Goal: Transaction & Acquisition: Purchase product/service

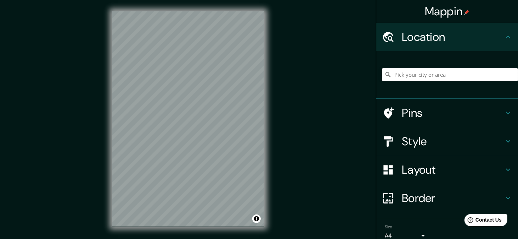
click at [401, 75] on input "Pick your city or area" at bounding box center [450, 74] width 136 height 13
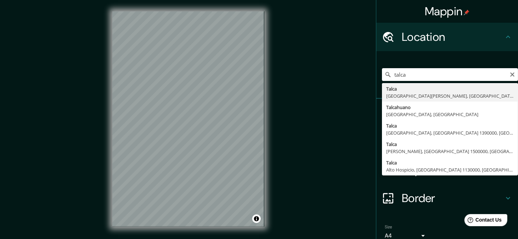
type input "[GEOGRAPHIC_DATA], [GEOGRAPHIC_DATA][PERSON_NAME], [GEOGRAPHIC_DATA]"
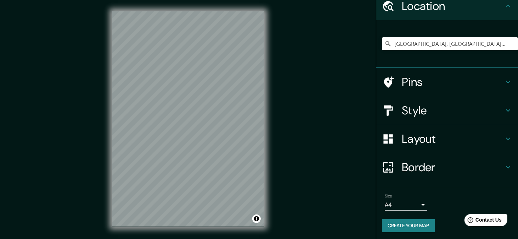
scroll to position [32, 0]
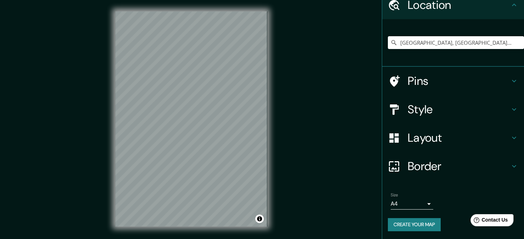
click at [421, 200] on body "Mappin Location [GEOGRAPHIC_DATA], [GEOGRAPHIC_DATA][PERSON_NAME], [GEOGRAPHIC_…" at bounding box center [262, 119] width 524 height 239
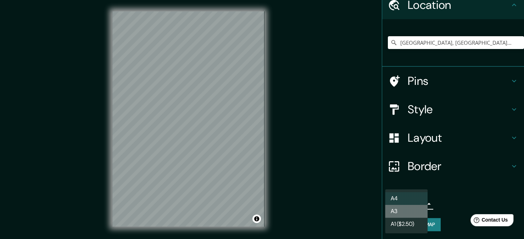
click at [413, 210] on li "A3" at bounding box center [406, 211] width 43 height 13
click at [418, 199] on body "Mappin Location [GEOGRAPHIC_DATA], [GEOGRAPHIC_DATA][PERSON_NAME], [GEOGRAPHIC_…" at bounding box center [262, 119] width 524 height 239
click at [451, 191] on div at bounding box center [262, 119] width 524 height 239
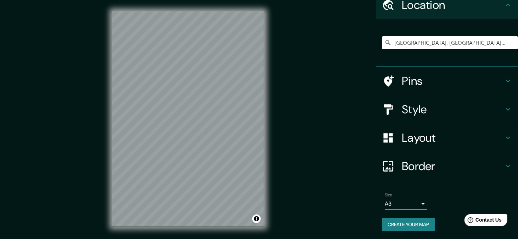
click at [498, 104] on h4 "Style" at bounding box center [453, 109] width 102 height 14
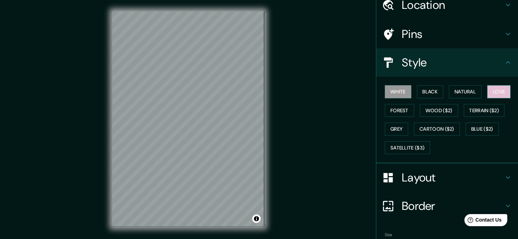
click at [493, 93] on button "Love" at bounding box center [499, 91] width 23 height 13
click at [474, 93] on button "Natural" at bounding box center [465, 91] width 33 height 13
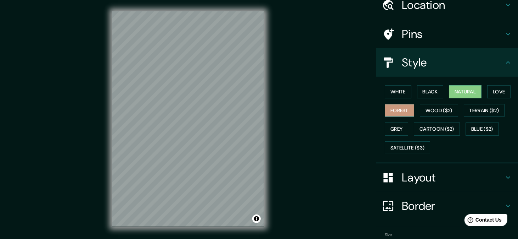
click at [400, 112] on button "Forest" at bounding box center [399, 110] width 29 height 13
click at [423, 93] on button "Black" at bounding box center [430, 91] width 27 height 13
click at [408, 93] on div "White Black Natural Love Forest Wood ($2) Terrain ($2) Grey Cartoon ($2) Blue (…" at bounding box center [450, 119] width 136 height 74
click at [397, 105] on button "Forest" at bounding box center [399, 110] width 29 height 13
click at [391, 126] on button "Grey" at bounding box center [396, 128] width 23 height 13
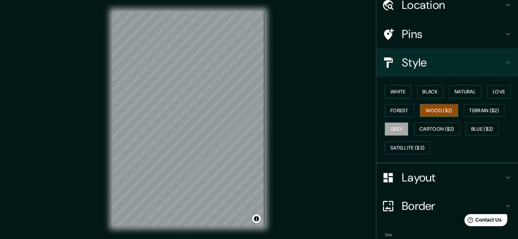
click at [433, 111] on button "Wood ($2)" at bounding box center [439, 110] width 38 height 13
click at [493, 93] on button "Love" at bounding box center [499, 91] width 23 height 13
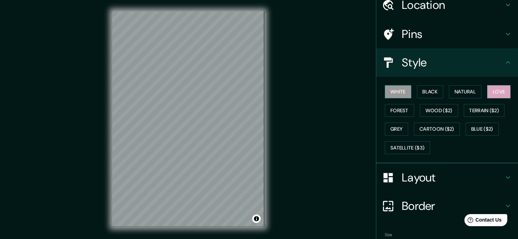
click at [404, 93] on button "White" at bounding box center [398, 91] width 27 height 13
click at [424, 88] on button "Black" at bounding box center [430, 91] width 27 height 13
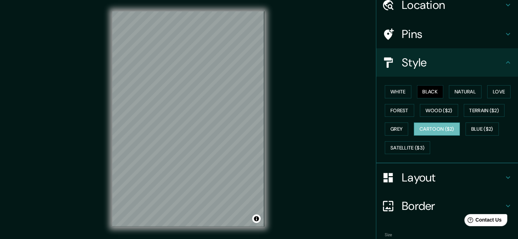
click at [443, 127] on button "Cartoon ($2)" at bounding box center [437, 128] width 46 height 13
click at [478, 130] on button "Blue ($2)" at bounding box center [482, 128] width 33 height 13
click at [436, 92] on button "Black" at bounding box center [430, 91] width 27 height 13
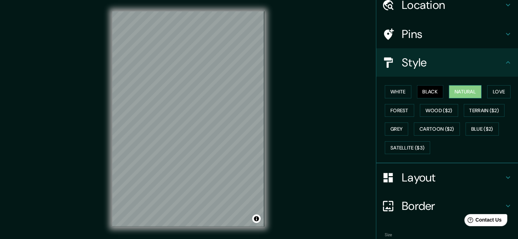
click at [461, 90] on button "Natural" at bounding box center [465, 91] width 33 height 13
click at [504, 69] on div "Style" at bounding box center [448, 62] width 142 height 28
click at [501, 165] on div "Layout" at bounding box center [448, 177] width 142 height 28
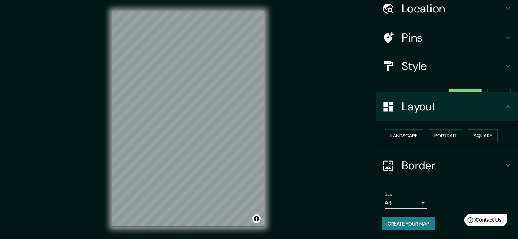
scroll to position [15, 0]
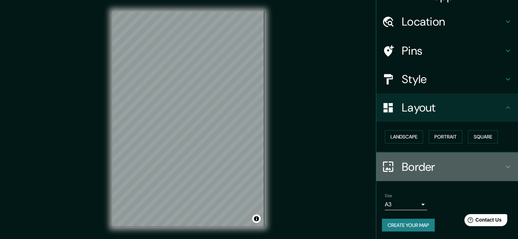
click at [496, 164] on h4 "Border" at bounding box center [453, 167] width 102 height 14
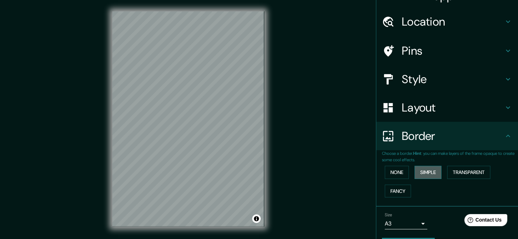
click at [423, 167] on button "Simple" at bounding box center [428, 172] width 27 height 13
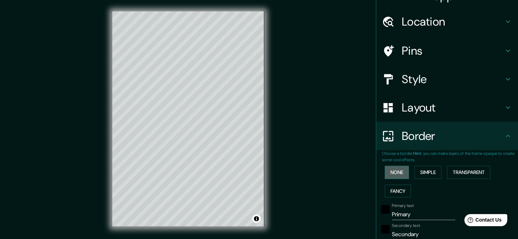
click at [398, 169] on button "None" at bounding box center [397, 172] width 24 height 13
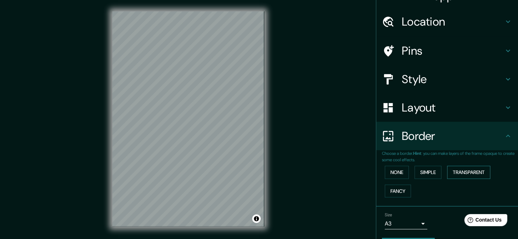
click at [448, 171] on button "Transparent" at bounding box center [469, 172] width 43 height 13
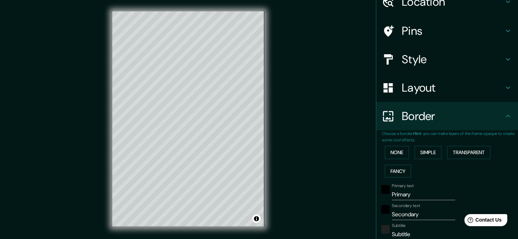
scroll to position [86, 0]
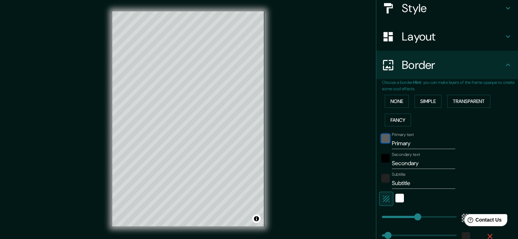
click at [384, 140] on div "black" at bounding box center [386, 138] width 9 height 9
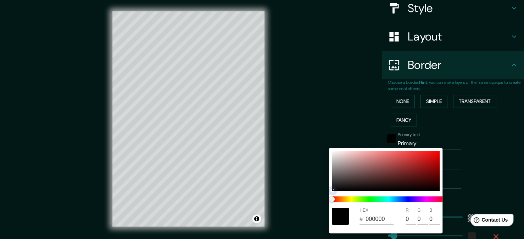
click at [377, 172] on div at bounding box center [386, 171] width 108 height 40
type input "205"
type input "34"
type input "754444"
type input "117"
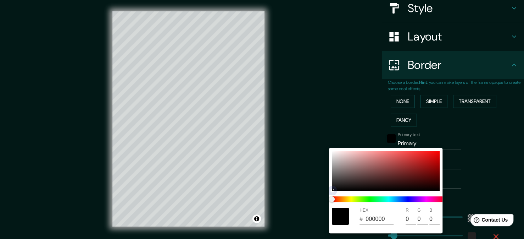
type input "68"
click at [377, 137] on div at bounding box center [262, 119] width 524 height 239
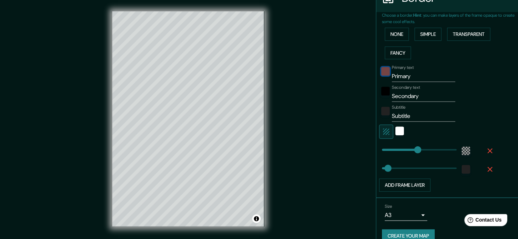
scroll to position [157, 0]
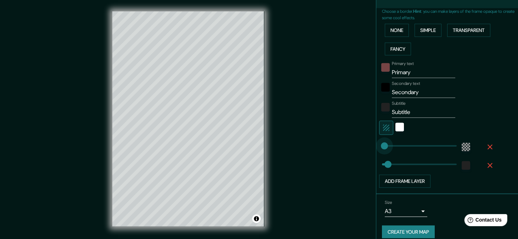
type input "4"
drag, startPoint x: 416, startPoint y: 145, endPoint x: 378, endPoint y: 151, distance: 38.3
type input "34"
type input "4"
click at [396, 127] on div "white" at bounding box center [400, 127] width 9 height 9
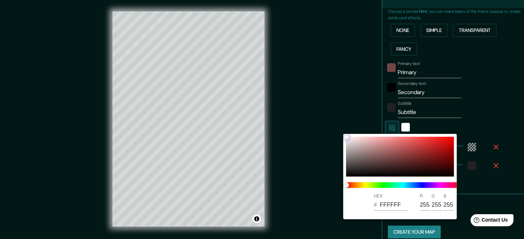
type input "34"
type input "4"
type input "B85B5B"
type input "184"
type input "91"
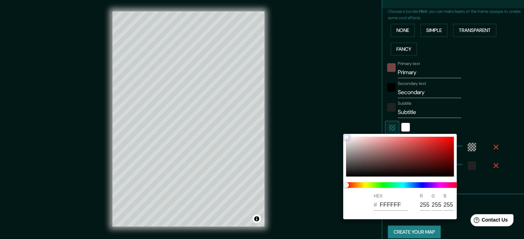
type input "91"
click at [400, 148] on div at bounding box center [400, 157] width 108 height 40
type input "34"
type input "4"
click at [482, 107] on div at bounding box center [262, 119] width 524 height 239
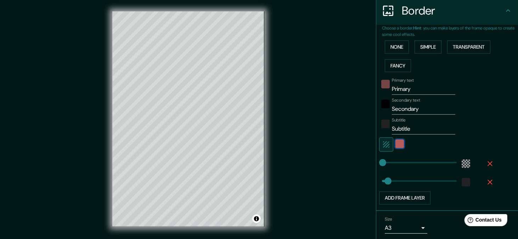
scroll to position [122, 0]
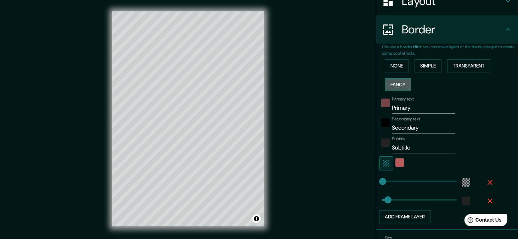
click at [400, 82] on button "Fancy" at bounding box center [398, 84] width 26 height 13
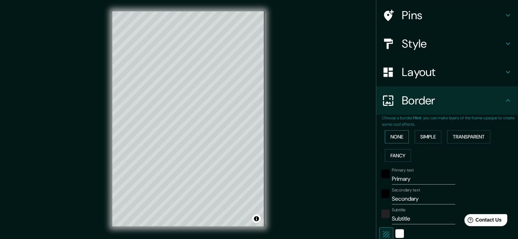
click at [389, 132] on button "None" at bounding box center [397, 136] width 24 height 13
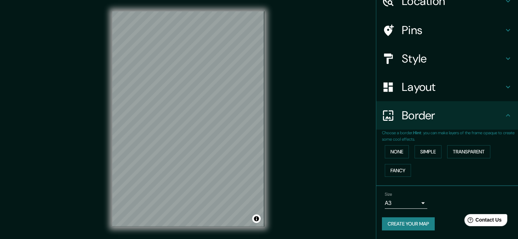
scroll to position [35, 0]
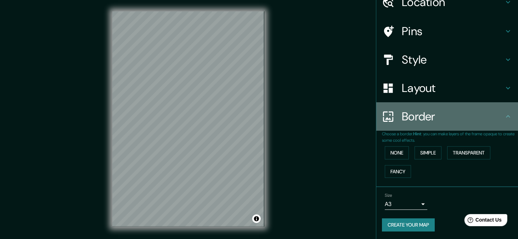
click at [497, 115] on h4 "Border" at bounding box center [453, 116] width 102 height 14
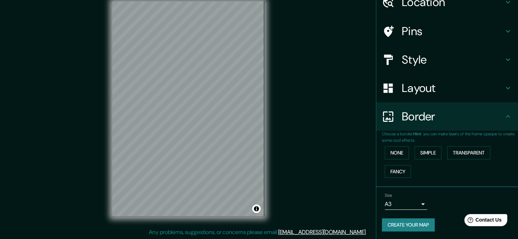
scroll to position [0, 0]
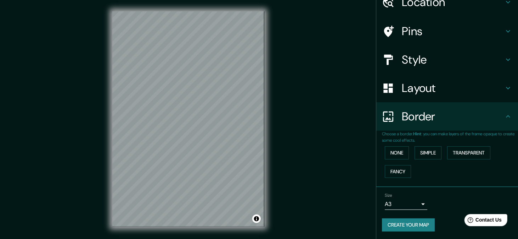
click at [493, 94] on h4 "Layout" at bounding box center [453, 88] width 102 height 14
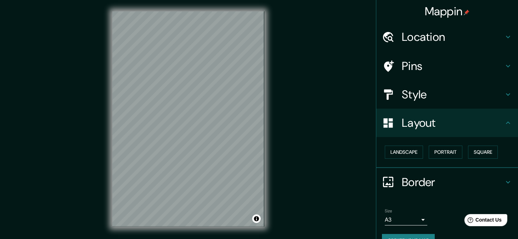
click at [438, 73] on div "Pins" at bounding box center [448, 66] width 142 height 28
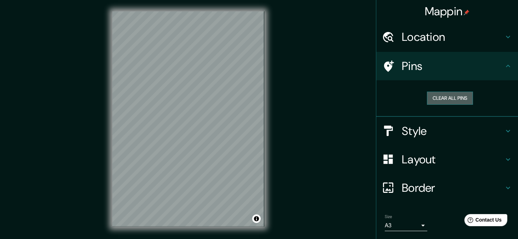
click at [439, 95] on button "Clear all pins" at bounding box center [450, 97] width 46 height 13
click at [455, 98] on button "Clear all pins" at bounding box center [450, 97] width 46 height 13
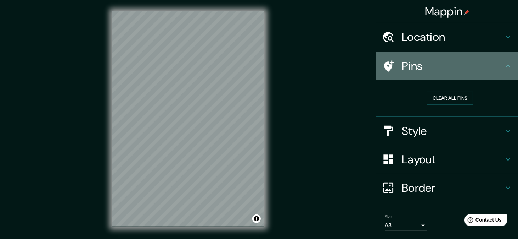
click at [492, 65] on h4 "Pins" at bounding box center [453, 66] width 102 height 14
click at [492, 64] on h4 "Pins" at bounding box center [453, 66] width 102 height 14
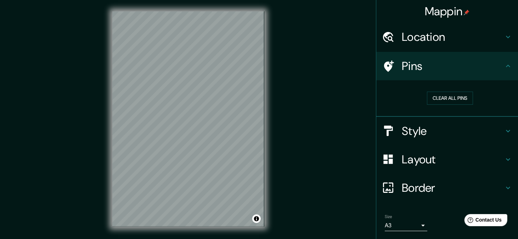
click at [437, 10] on h4 "Mappin" at bounding box center [447, 11] width 45 height 14
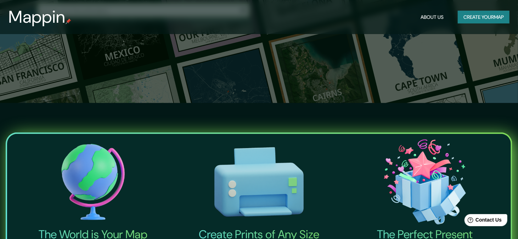
scroll to position [143, 0]
